Goal: Transaction & Acquisition: Purchase product/service

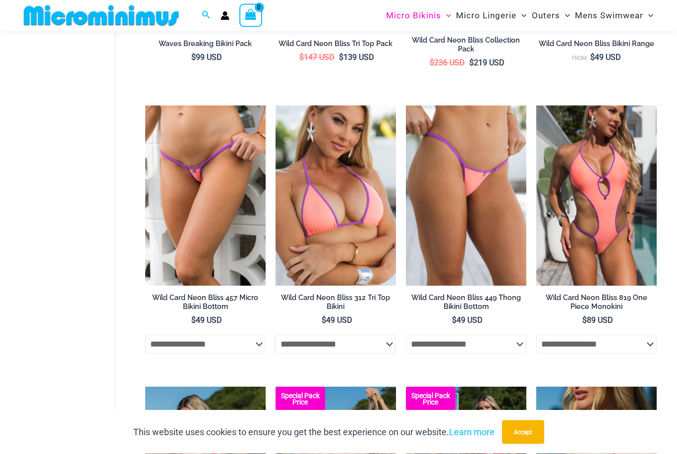
scroll to position [507, 0]
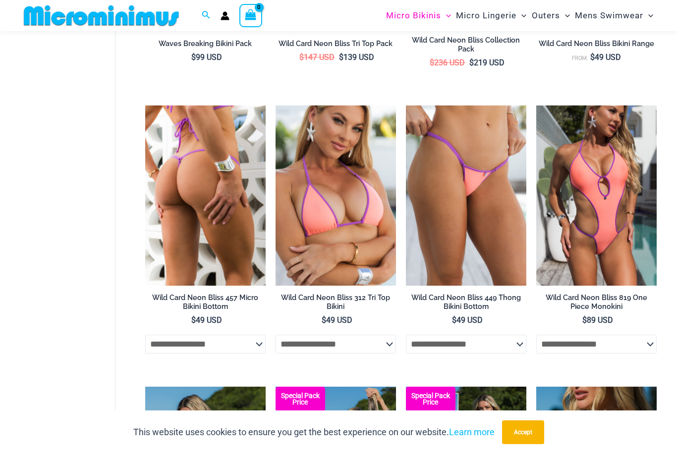
click at [208, 126] on img at bounding box center [205, 196] width 120 height 181
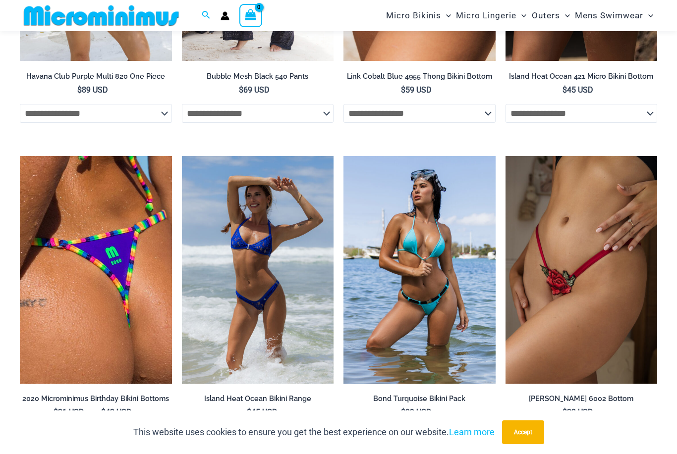
scroll to position [2822, 0]
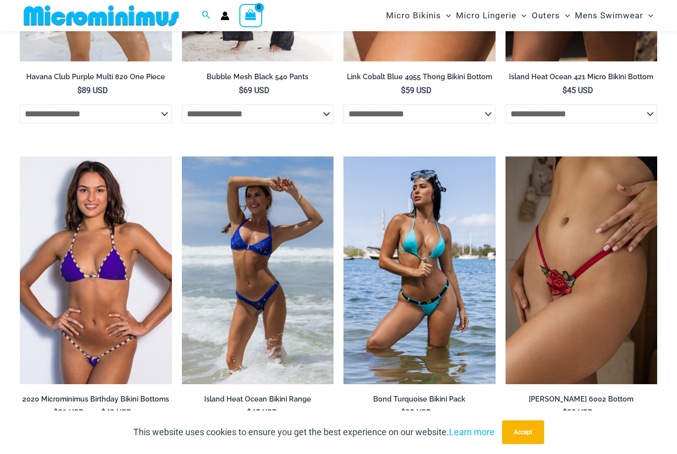
click at [105, 170] on img at bounding box center [96, 271] width 152 height 228
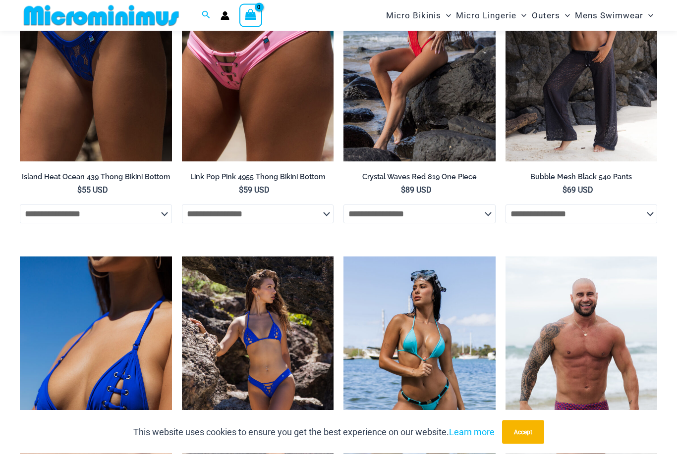
scroll to position [2252, 0]
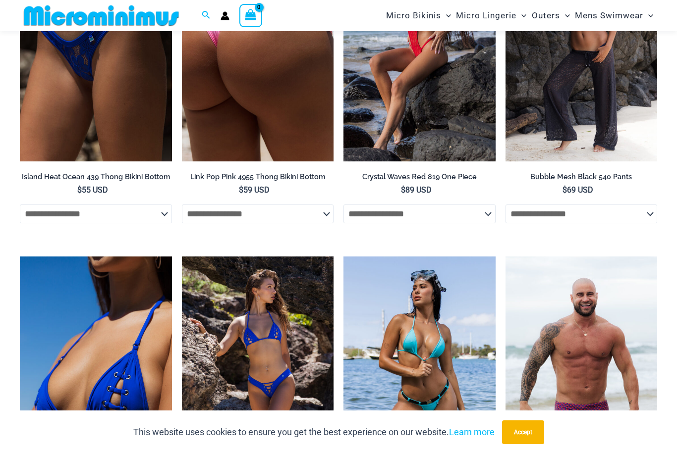
click at [226, 45] on img at bounding box center [258, 48] width 152 height 228
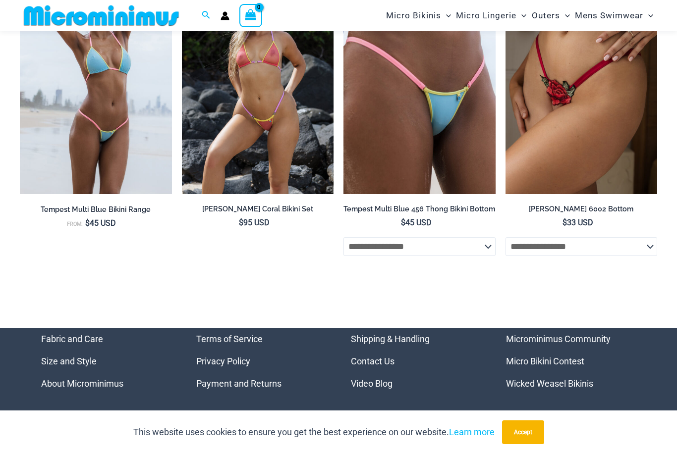
scroll to position [3350, 0]
